Goal: Find specific page/section: Find specific page/section

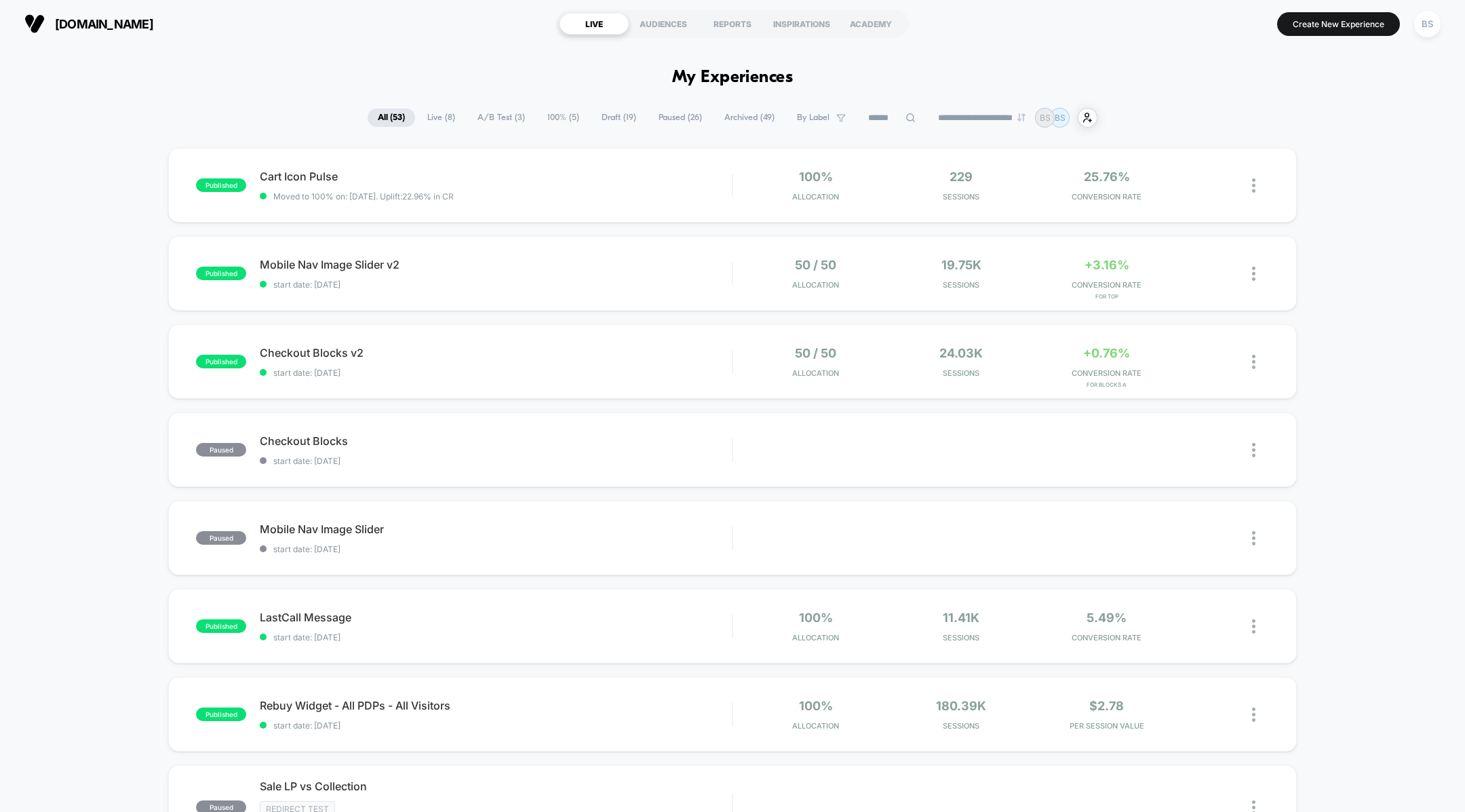
click at [499, 118] on span "A/B Test ( 3 )" at bounding box center [501, 118] width 68 height 19
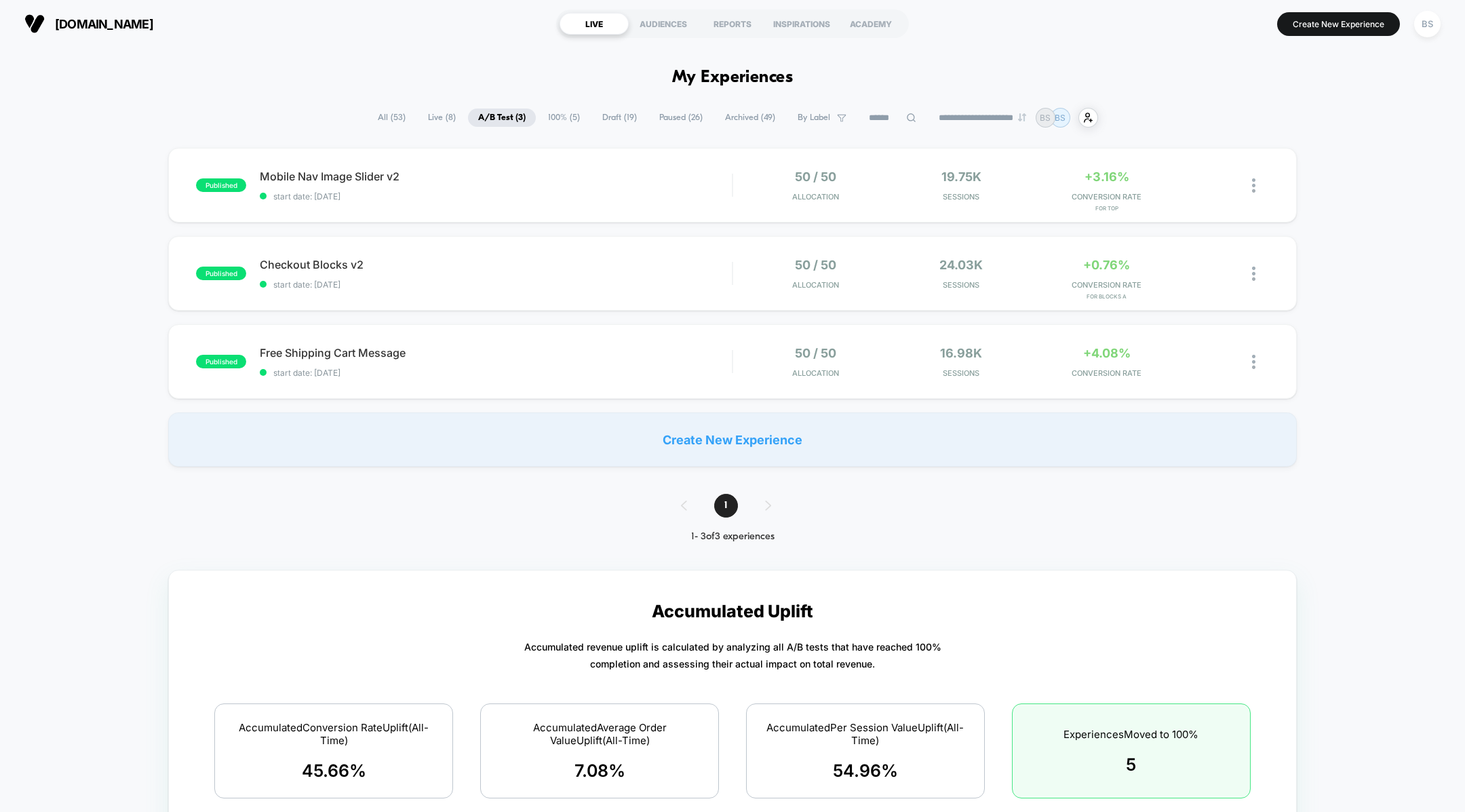
click at [381, 115] on span "All ( 53 )" at bounding box center [392, 118] width 48 height 19
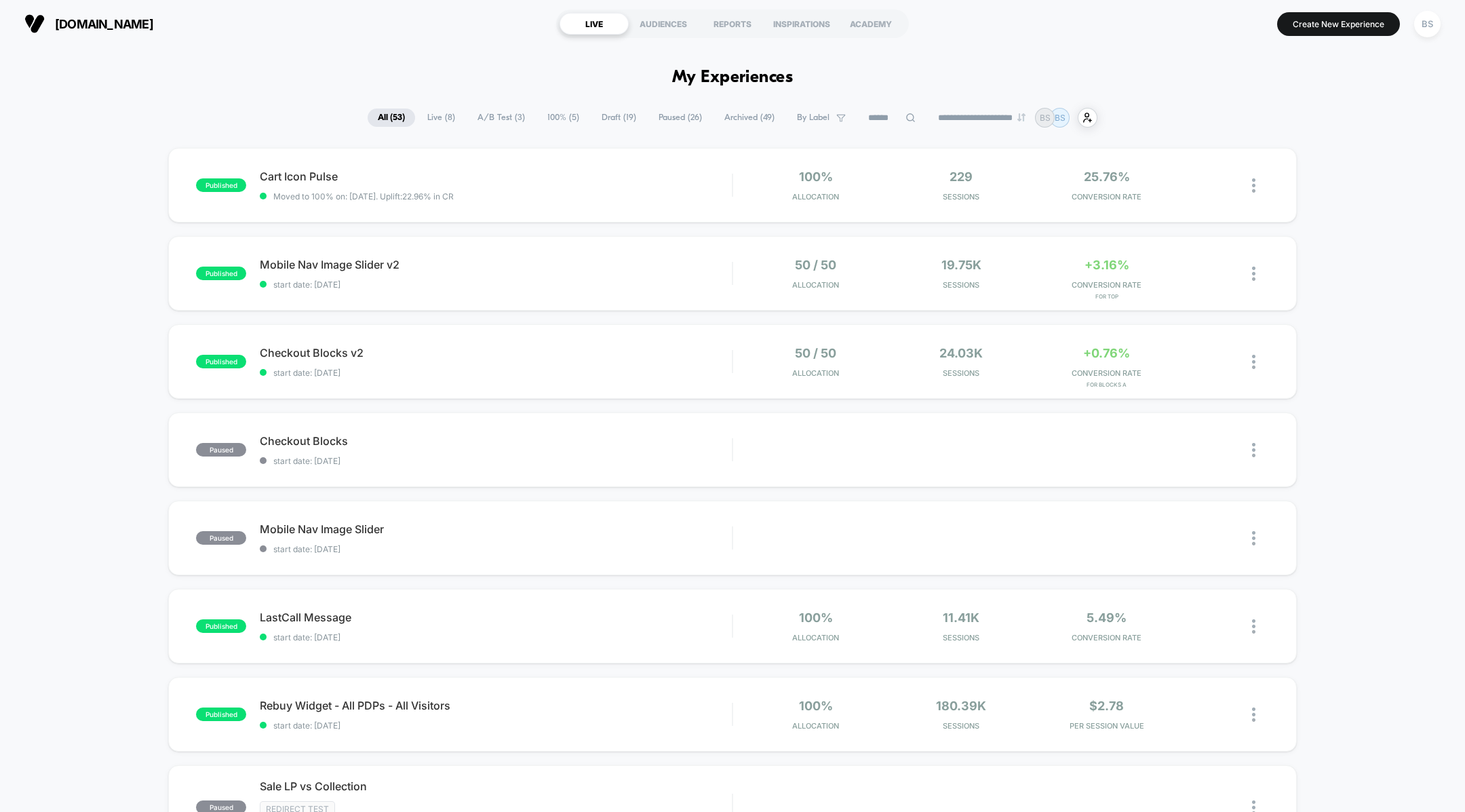
click at [482, 112] on span "A/B Test ( 3 )" at bounding box center [501, 118] width 68 height 19
